Goal: Task Accomplishment & Management: Use online tool/utility

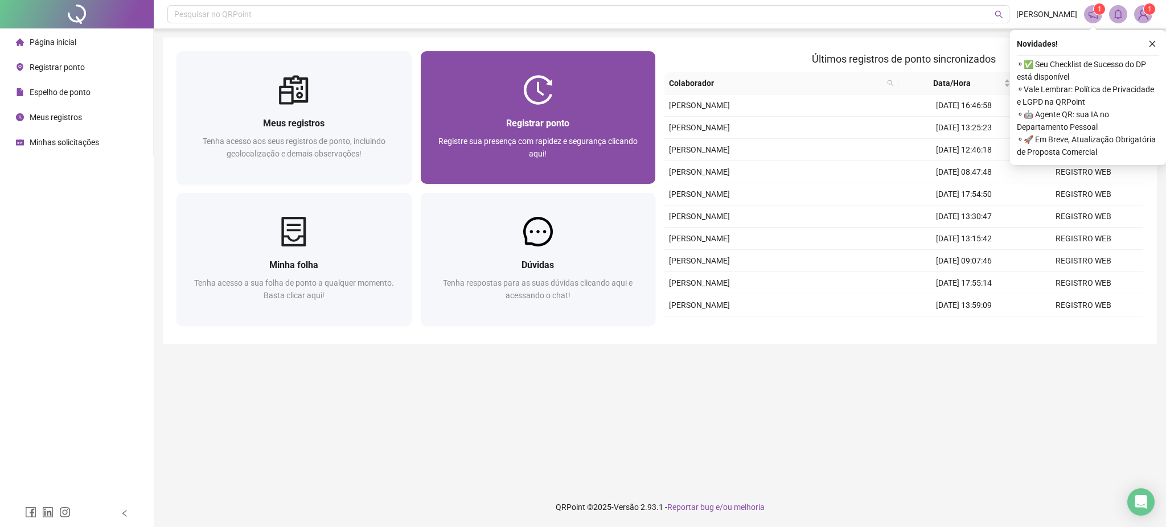
click at [512, 101] on div at bounding box center [538, 90] width 235 height 30
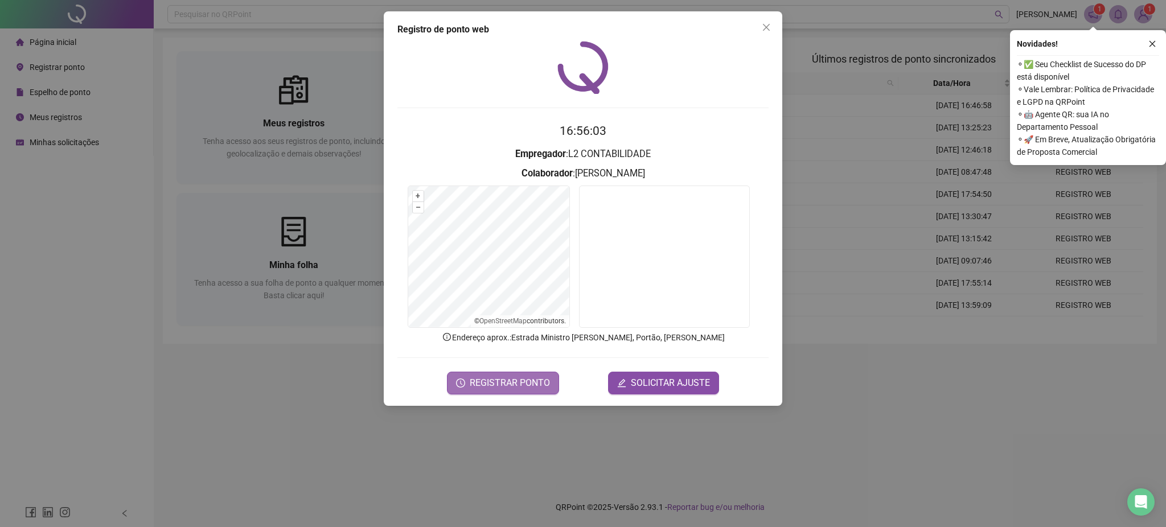
click at [501, 377] on span "REGISTRAR PONTO" at bounding box center [510, 383] width 80 height 14
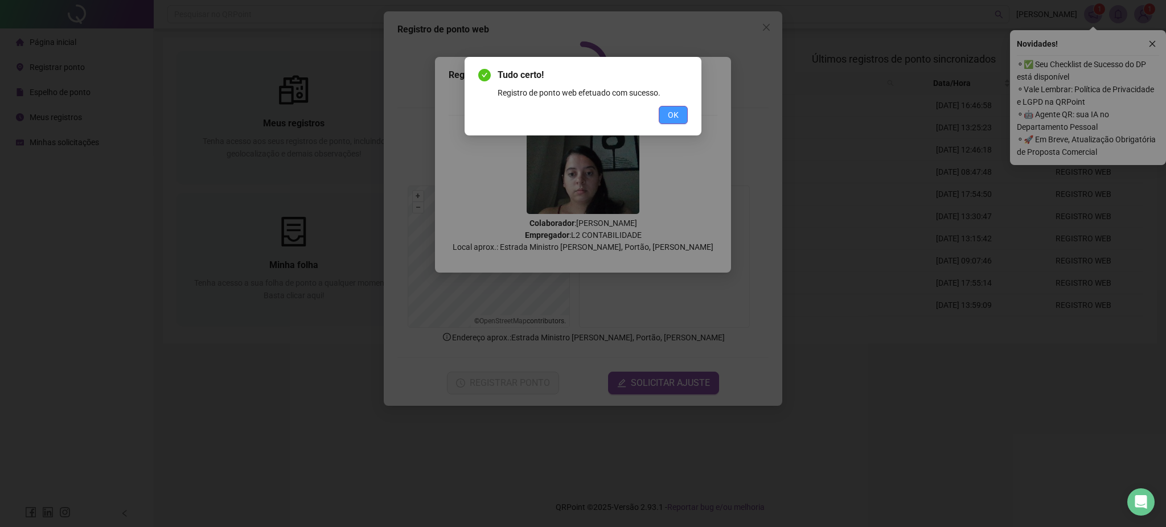
click at [667, 110] on button "OK" at bounding box center [673, 115] width 29 height 18
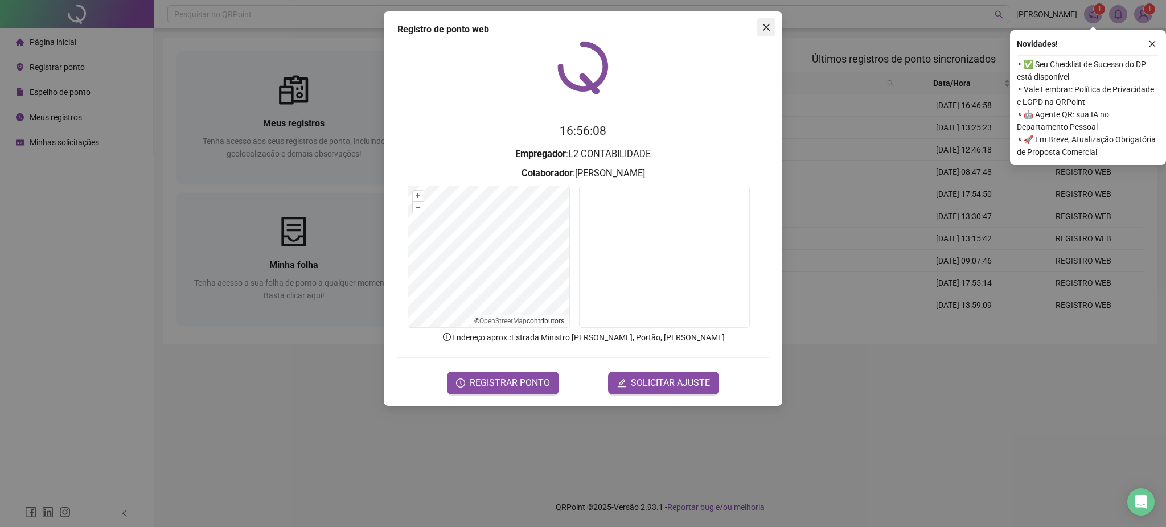
click at [765, 30] on icon "close" at bounding box center [766, 27] width 9 height 9
